Goal: Complete application form

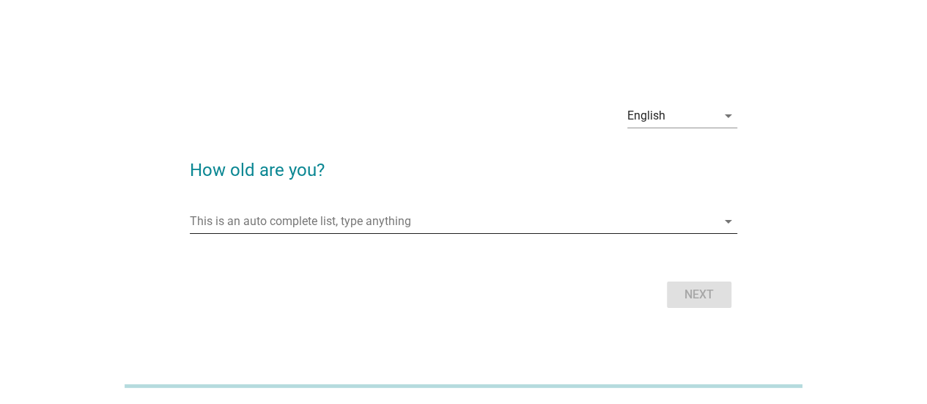
click at [371, 222] on input "This is an auto complete list, type anything" at bounding box center [453, 221] width 527 height 23
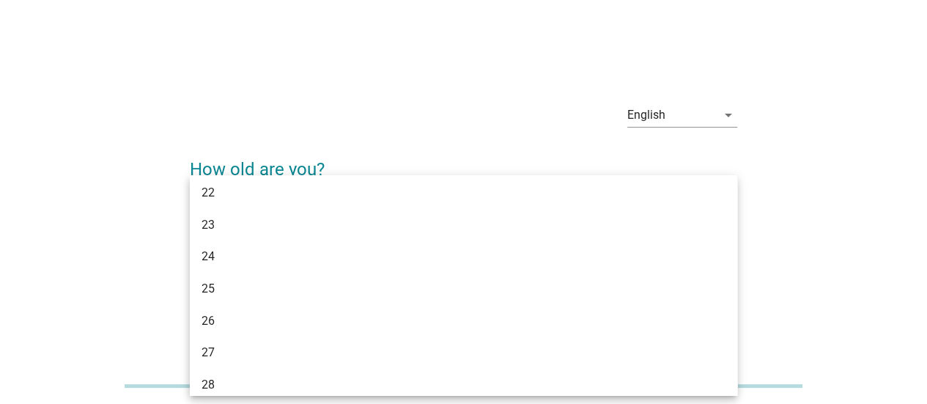
scroll to position [147, 0]
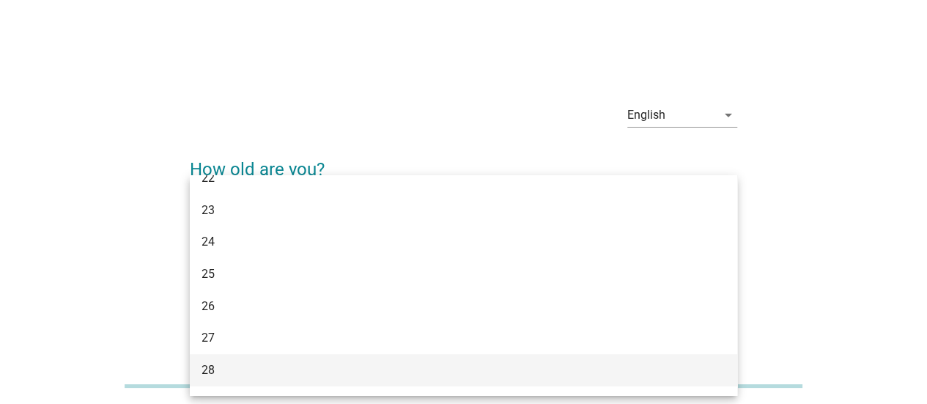
click at [339, 366] on div "28" at bounding box center [442, 370] width 480 height 18
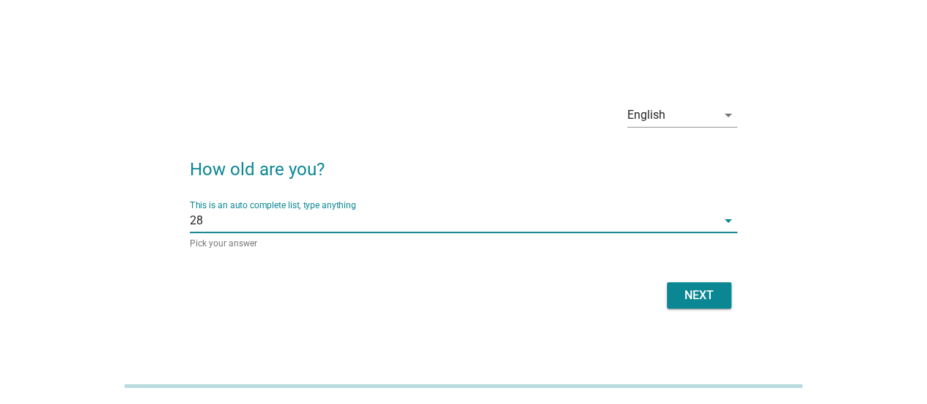
click at [693, 304] on button "Next" at bounding box center [699, 295] width 65 height 26
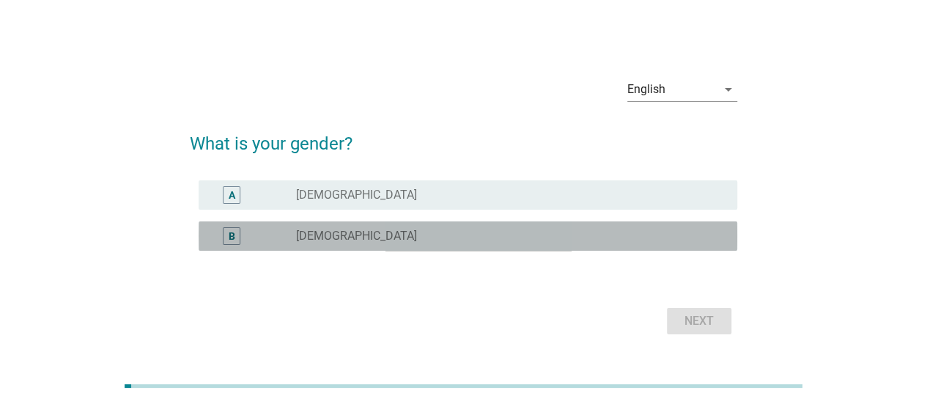
click at [346, 241] on div "radio_button_unchecked [DEMOGRAPHIC_DATA]" at bounding box center [505, 236] width 418 height 15
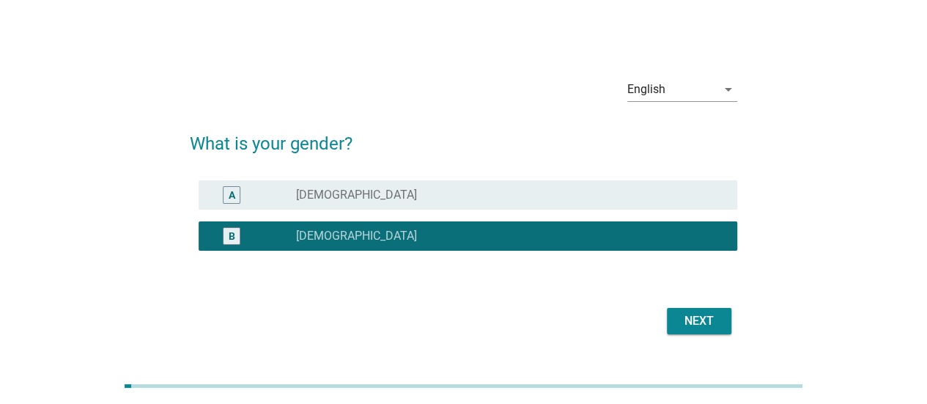
click at [696, 319] on div "Next" at bounding box center [699, 321] width 41 height 18
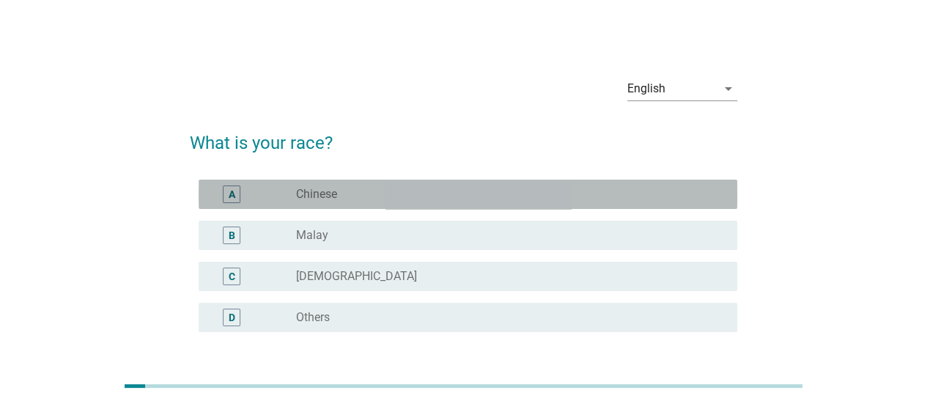
click at [441, 196] on div "radio_button_unchecked Chinese" at bounding box center [505, 194] width 418 height 15
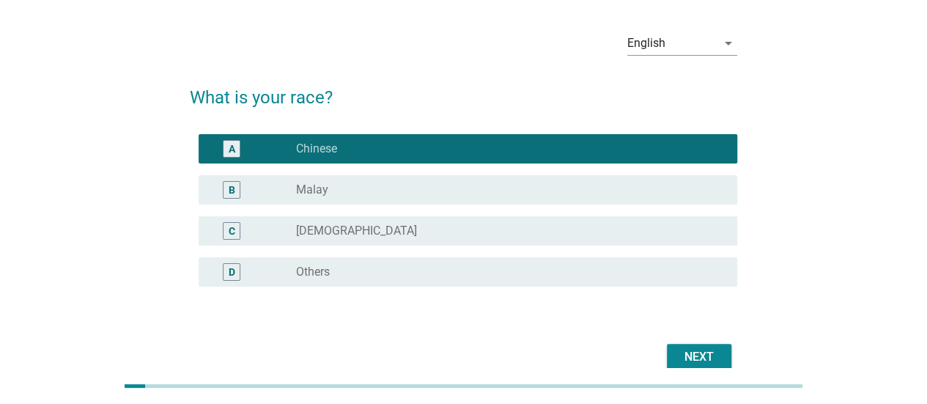
scroll to position [116, 0]
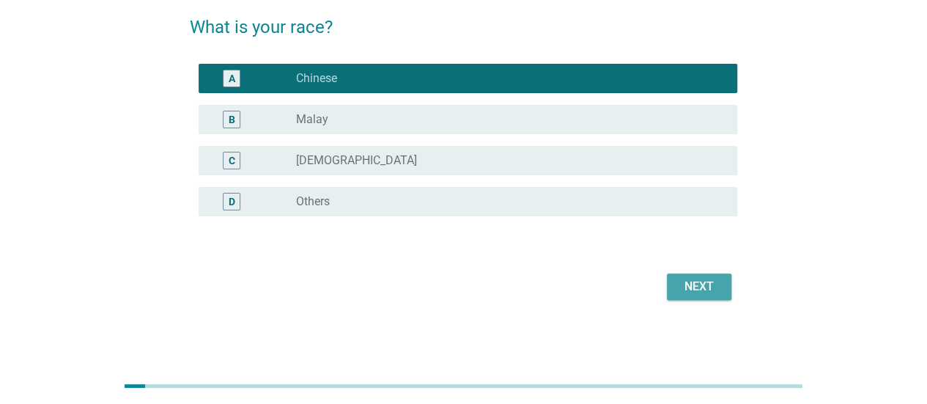
click at [691, 290] on div "Next" at bounding box center [699, 287] width 41 height 18
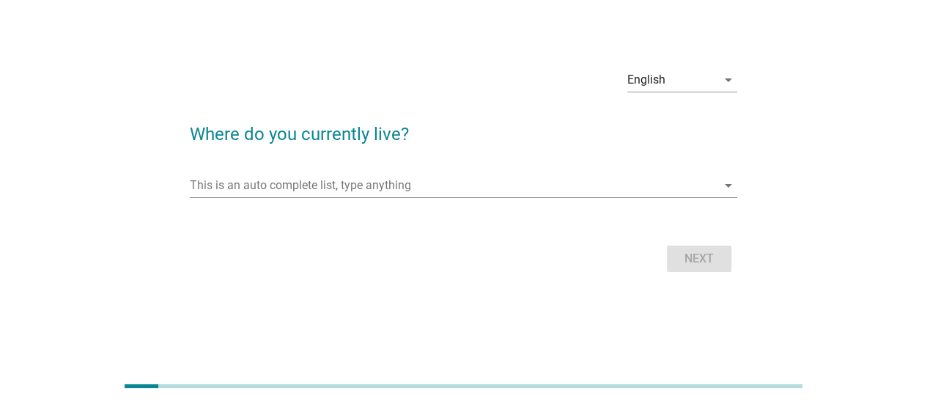
scroll to position [0, 0]
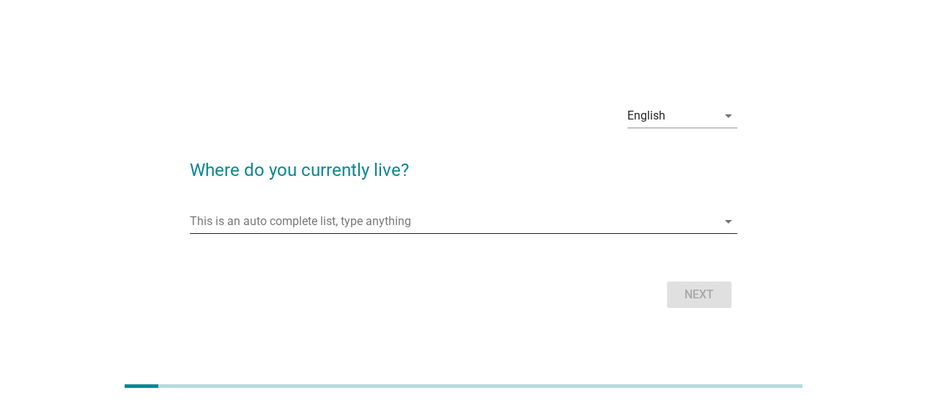
click at [411, 225] on input "This is an auto complete list, type anything" at bounding box center [453, 221] width 527 height 23
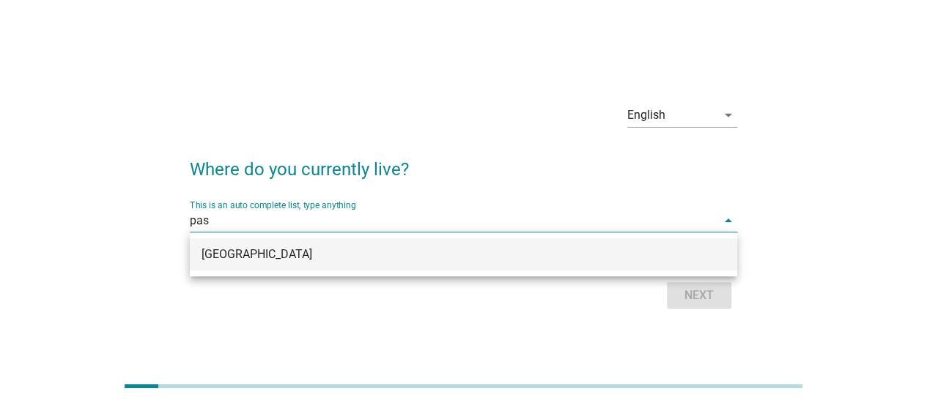
type input "pasi"
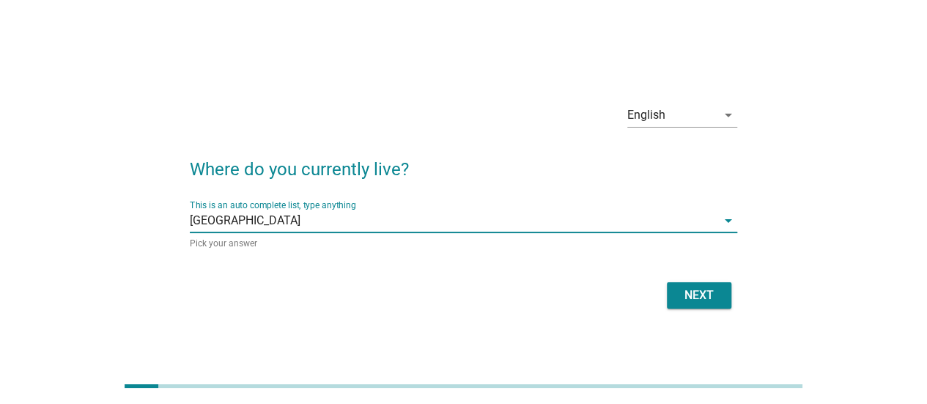
click at [719, 298] on div "Next" at bounding box center [699, 296] width 41 height 18
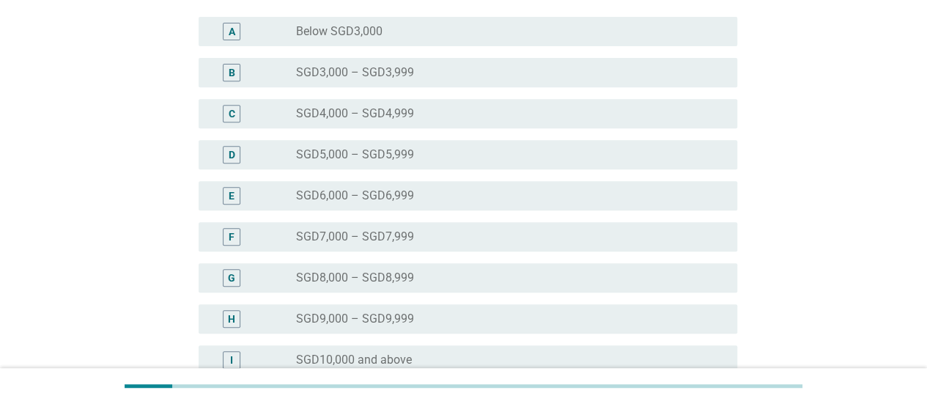
scroll to position [293, 0]
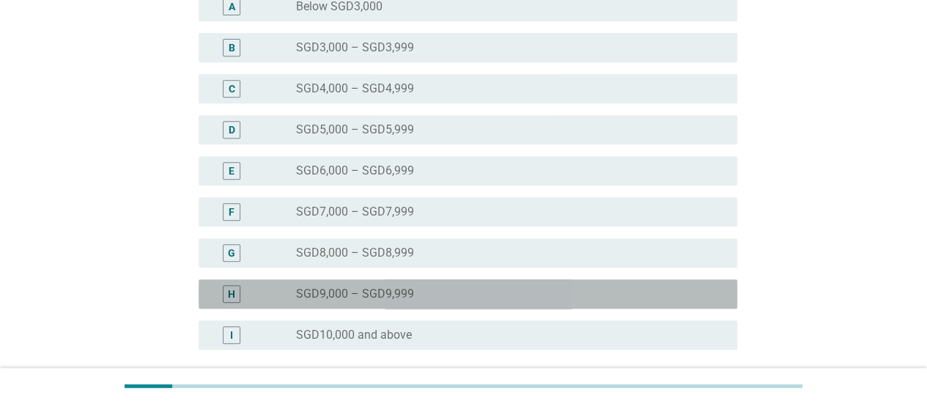
click at [450, 301] on div "radio_button_unchecked SGD9,000 – SGD9,999" at bounding box center [511, 294] width 430 height 18
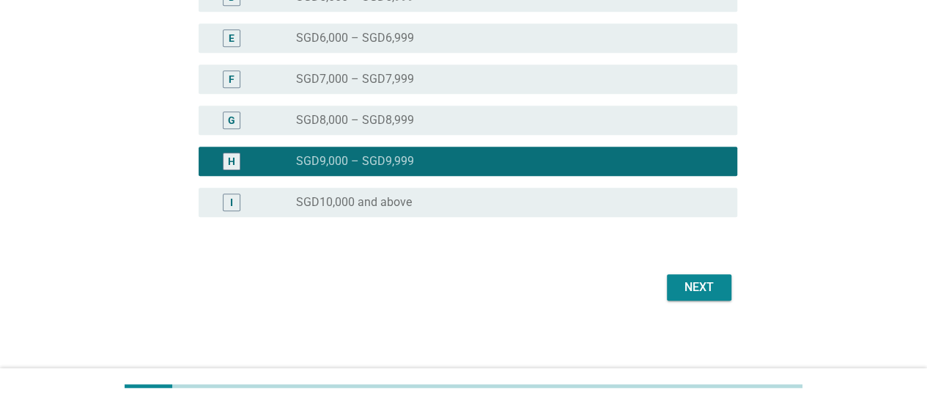
scroll to position [427, 0]
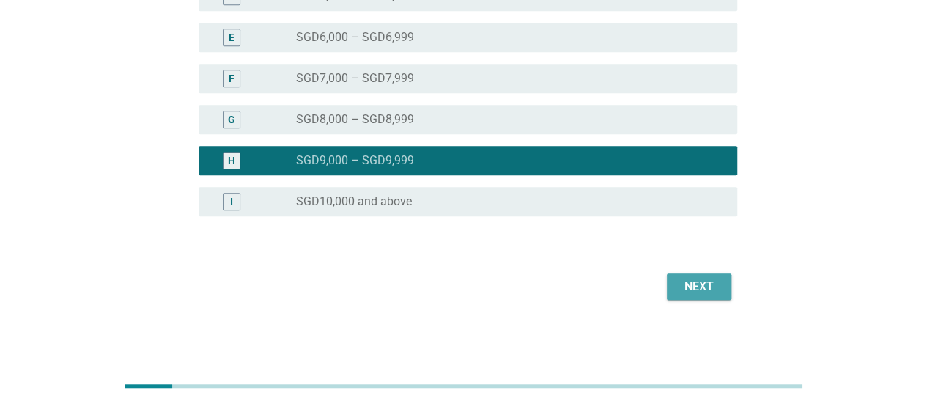
click at [698, 285] on div "Next" at bounding box center [699, 287] width 41 height 18
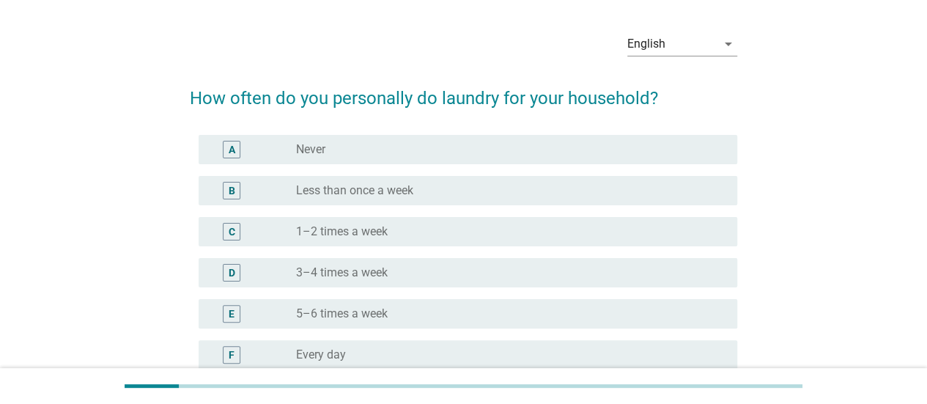
scroll to position [97, 0]
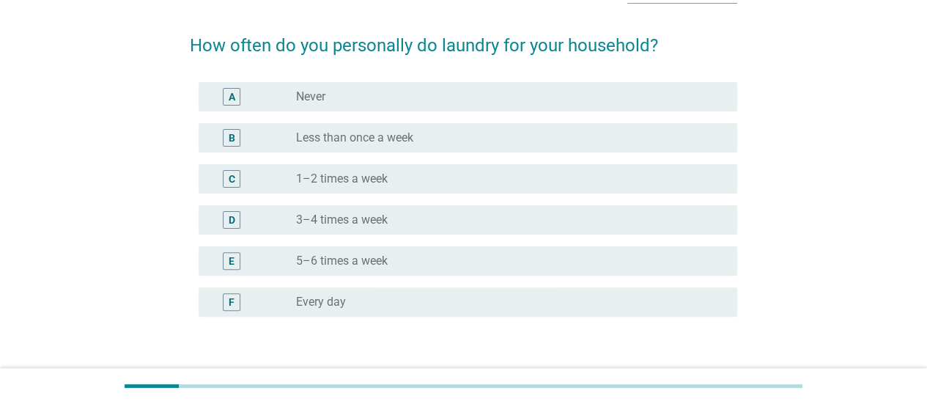
click at [421, 182] on div "radio_button_unchecked 1–2 times a week" at bounding box center [505, 179] width 418 height 15
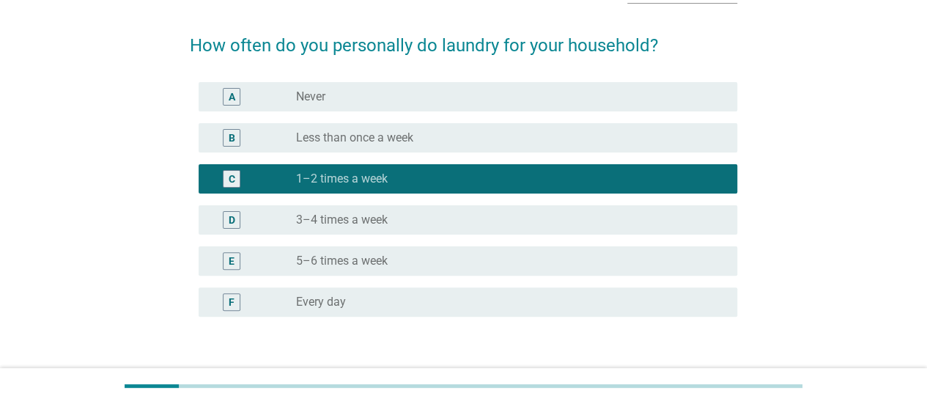
scroll to position [198, 0]
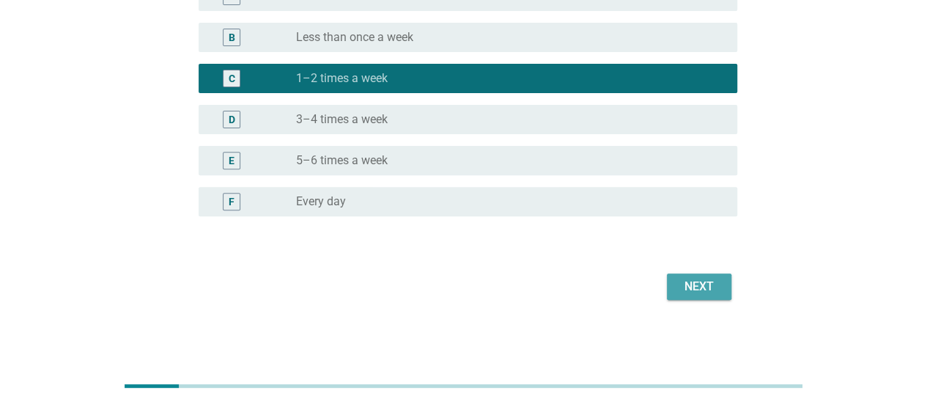
click at [702, 283] on div "Next" at bounding box center [699, 287] width 41 height 18
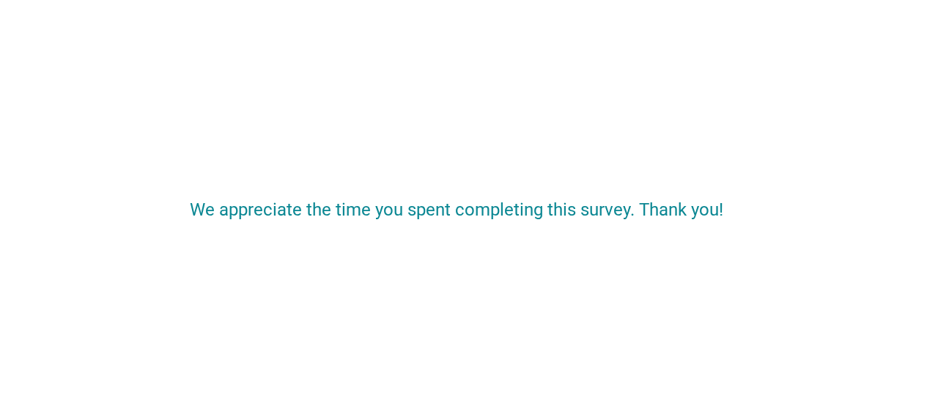
scroll to position [0, 0]
